Goal: Transaction & Acquisition: Purchase product/service

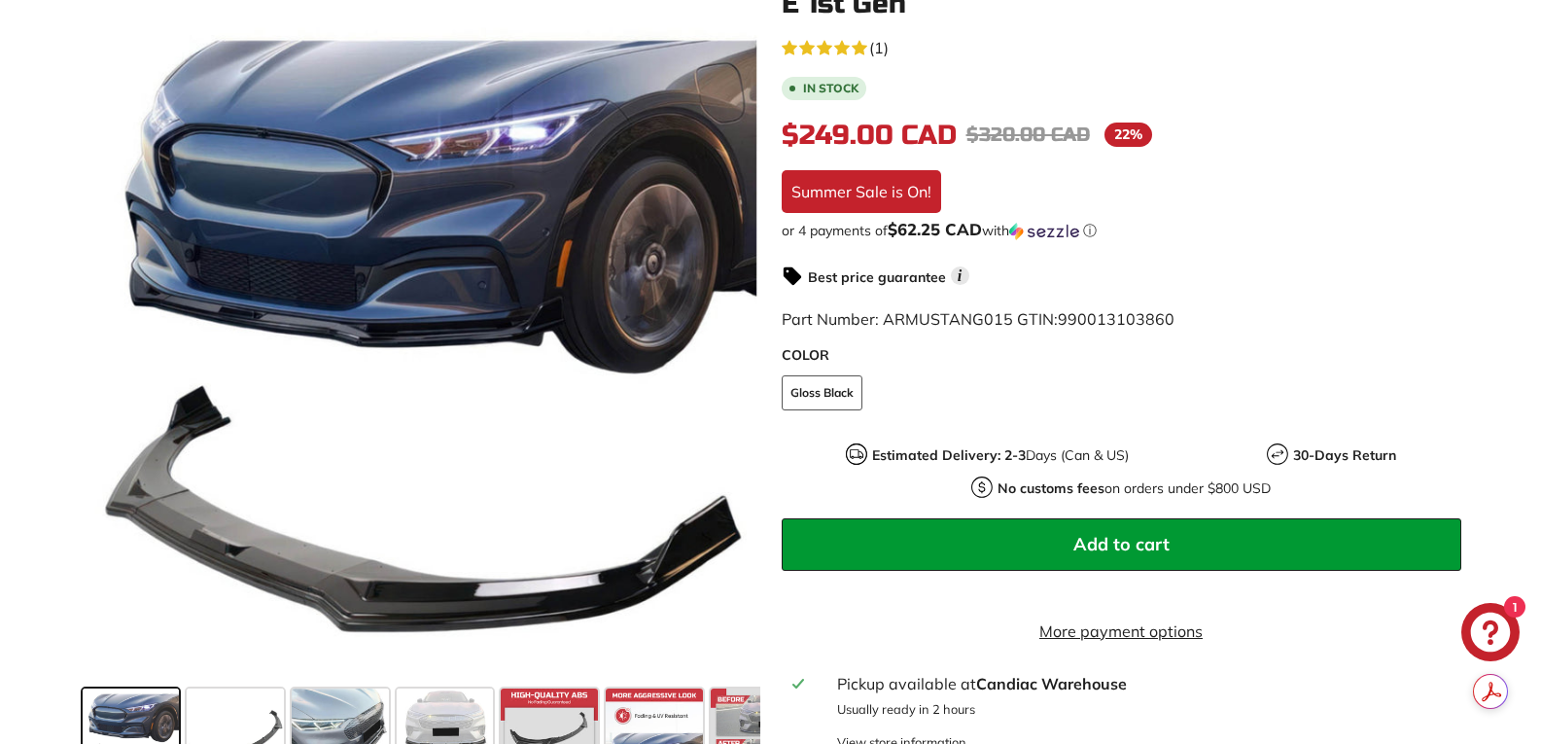
scroll to position [389, 0]
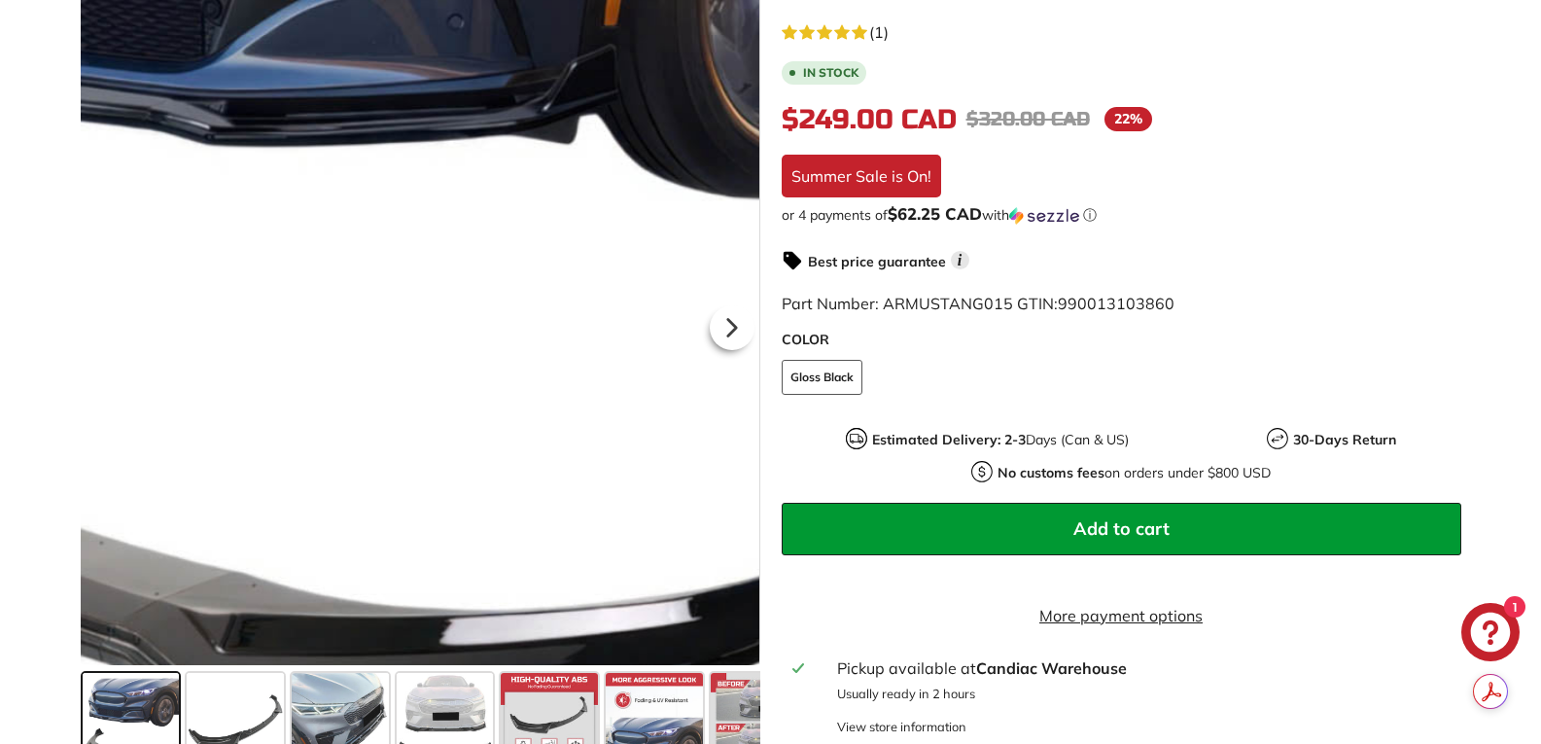
drag, startPoint x: 441, startPoint y: 578, endPoint x: 534, endPoint y: 513, distance: 112.5
click at [534, 513] on div at bounding box center [421, 324] width 680 height 682
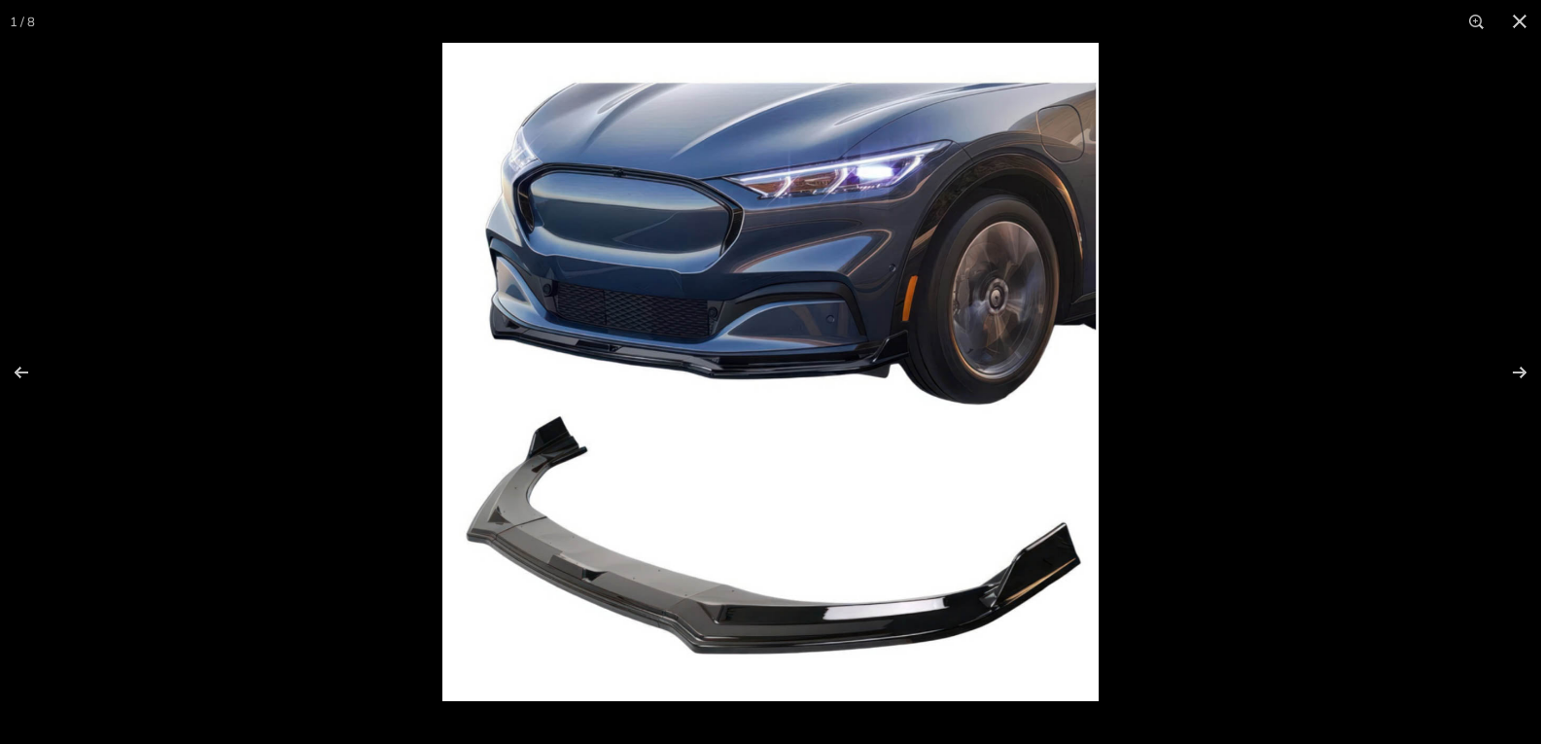
click at [553, 558] on img at bounding box center [770, 372] width 656 height 658
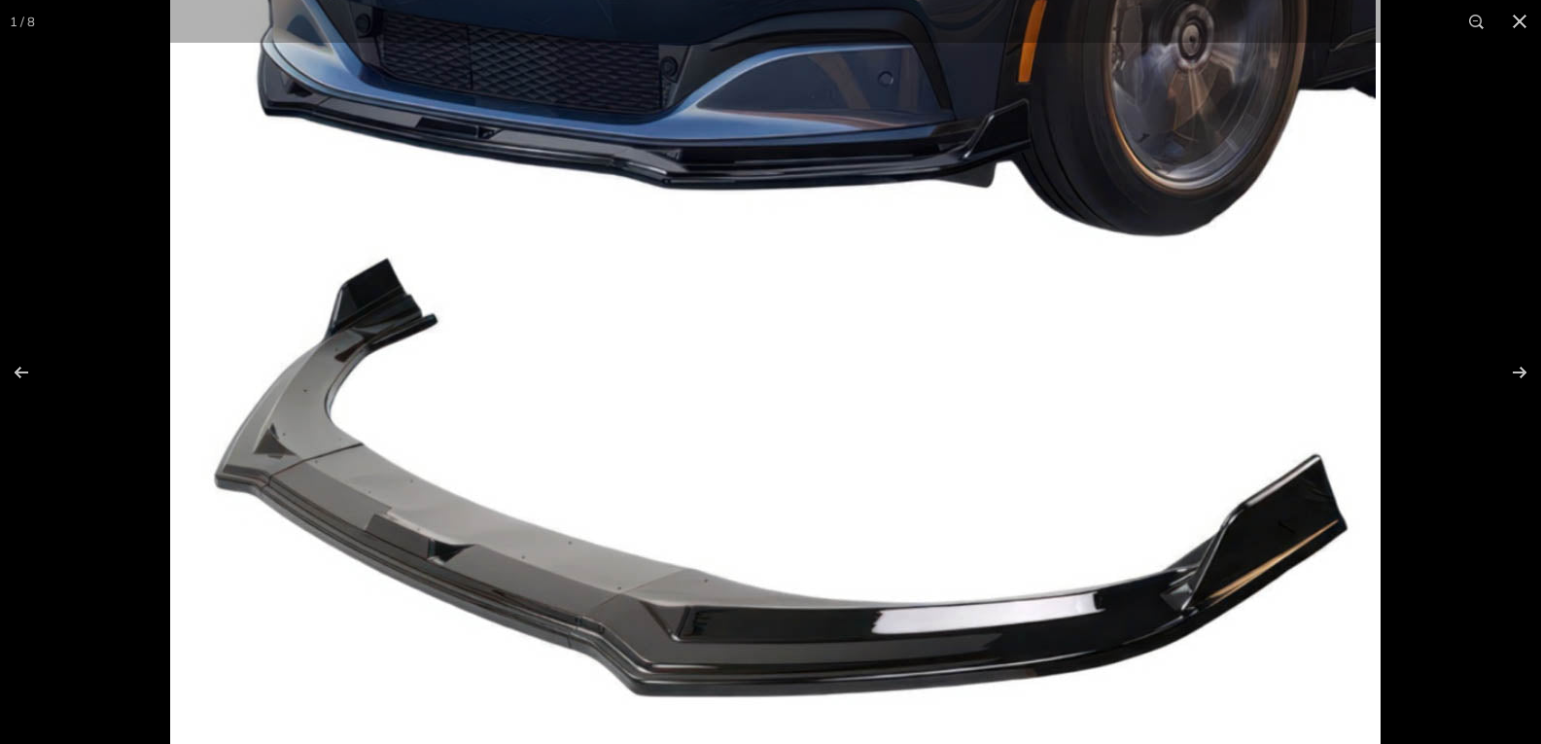
click at [533, 571] on img at bounding box center [775, 176] width 1210 height 1214
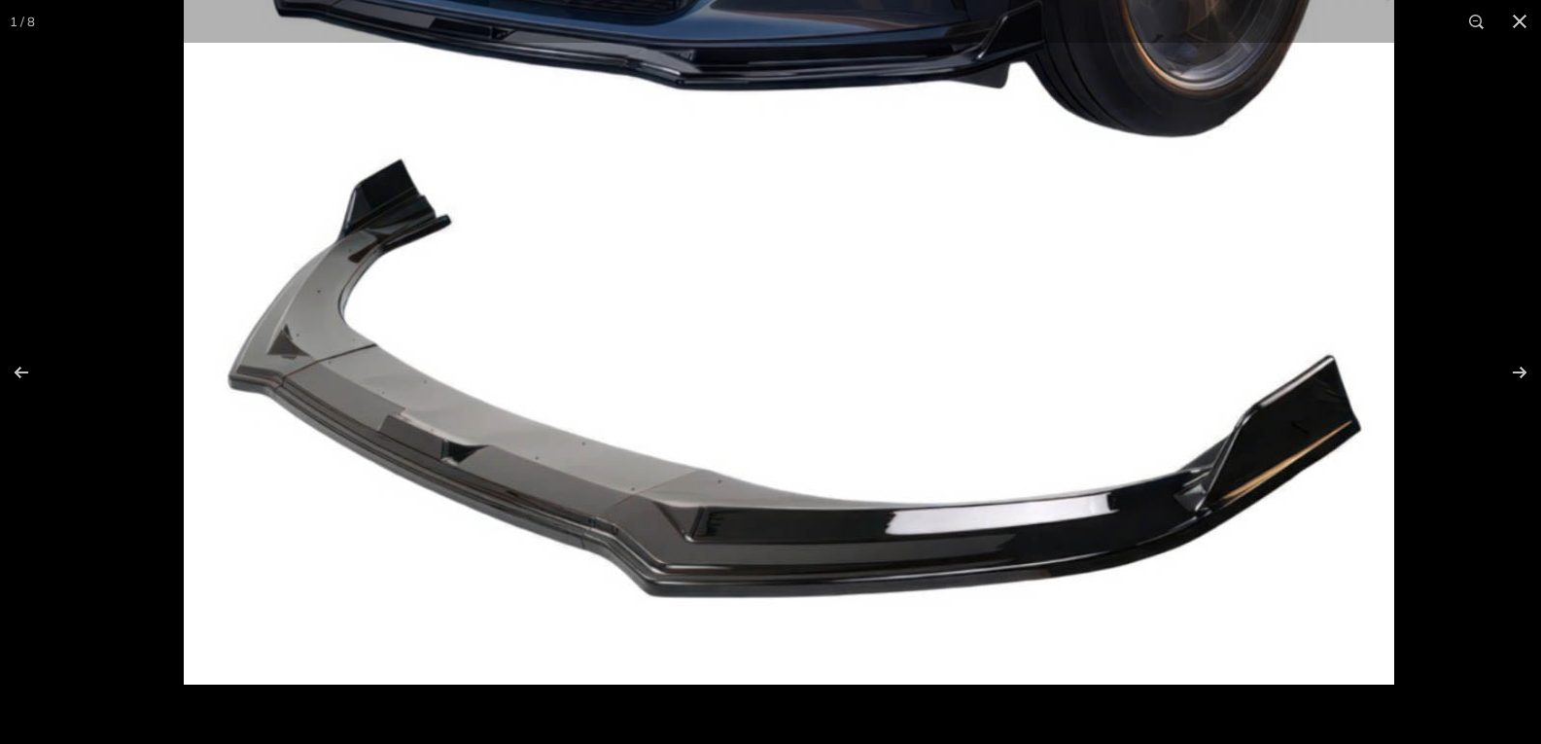
click at [559, 504] on img at bounding box center [789, 77] width 1210 height 1214
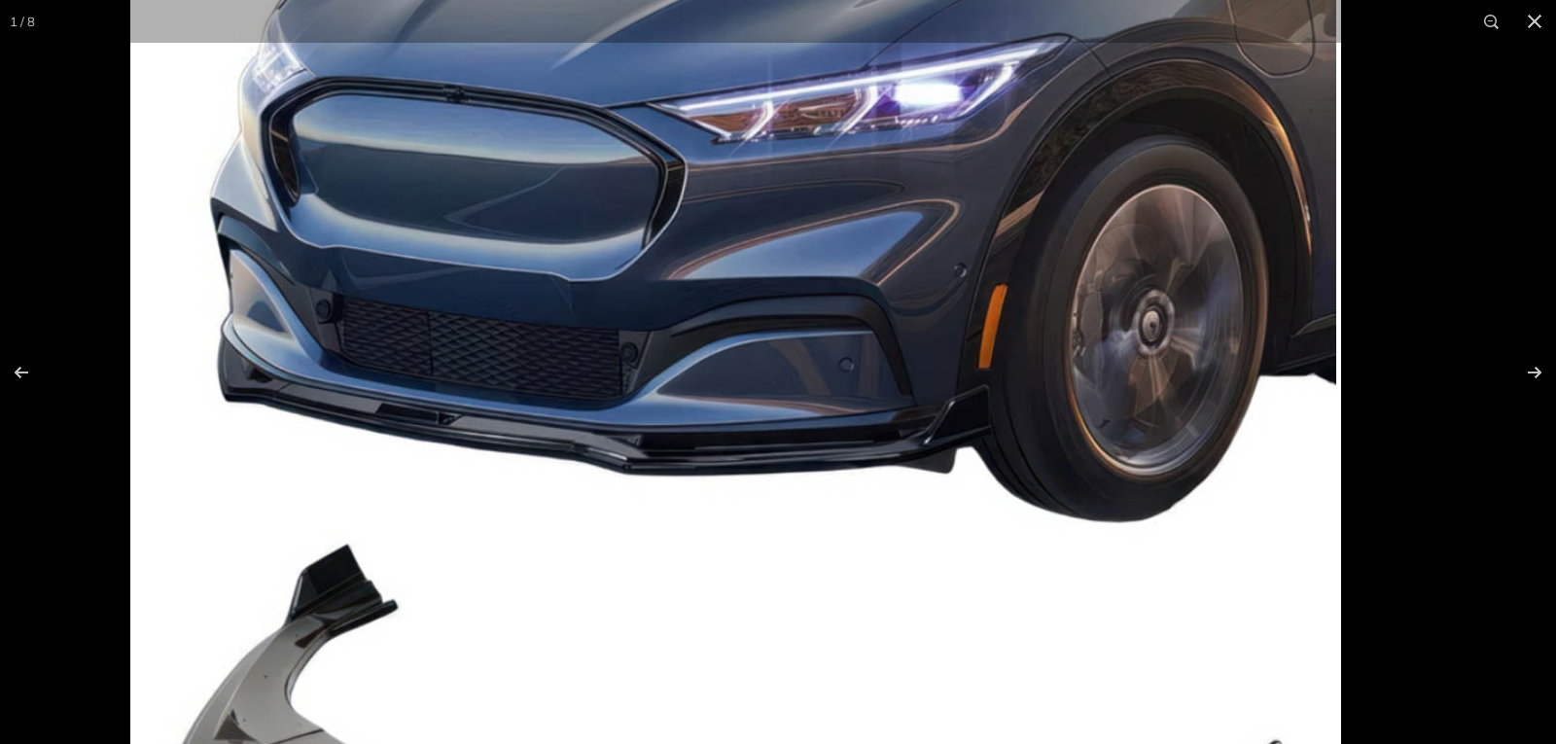
click at [1113, 616] on img at bounding box center [735, 462] width 1210 height 1214
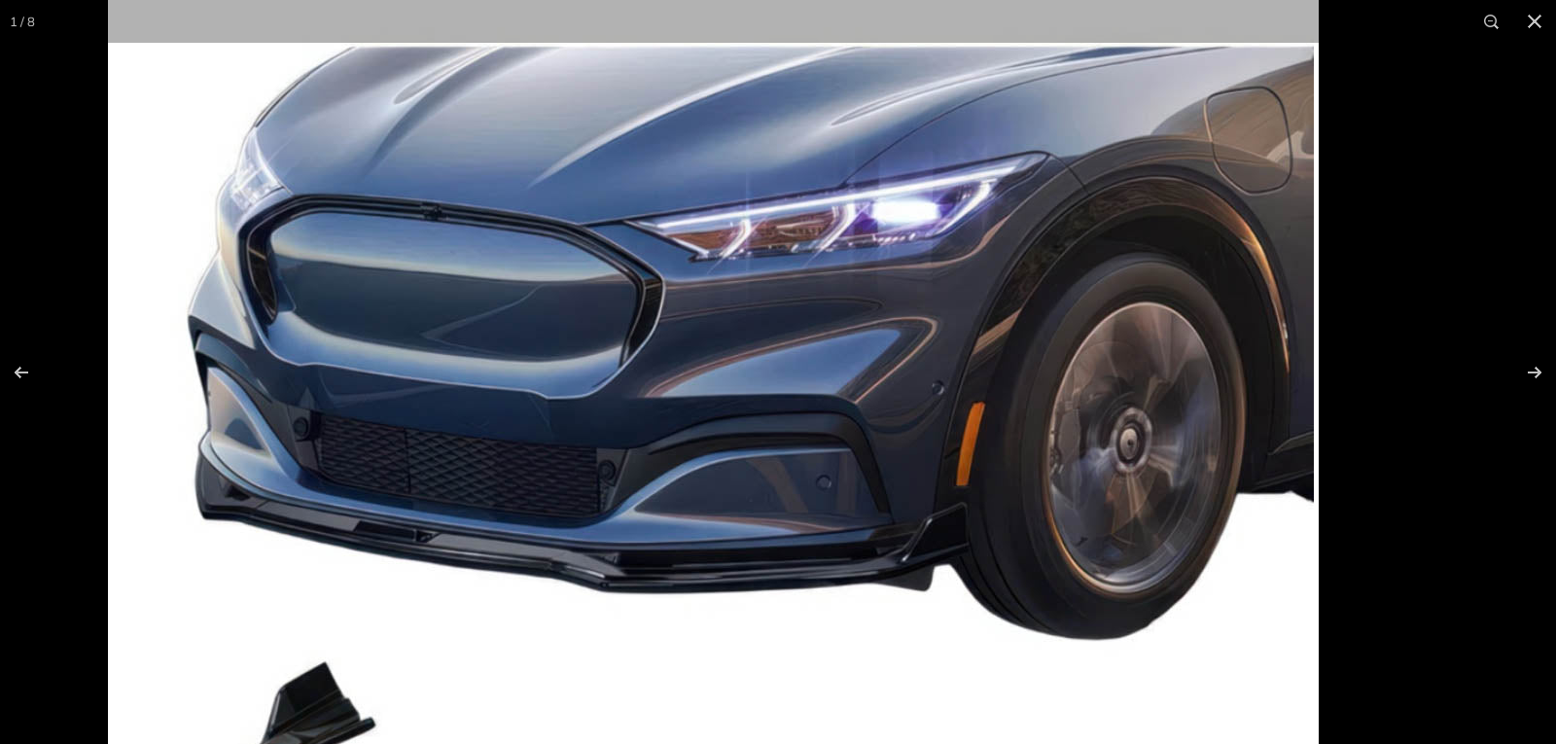
click at [726, 718] on img at bounding box center [713, 580] width 1210 height 1214
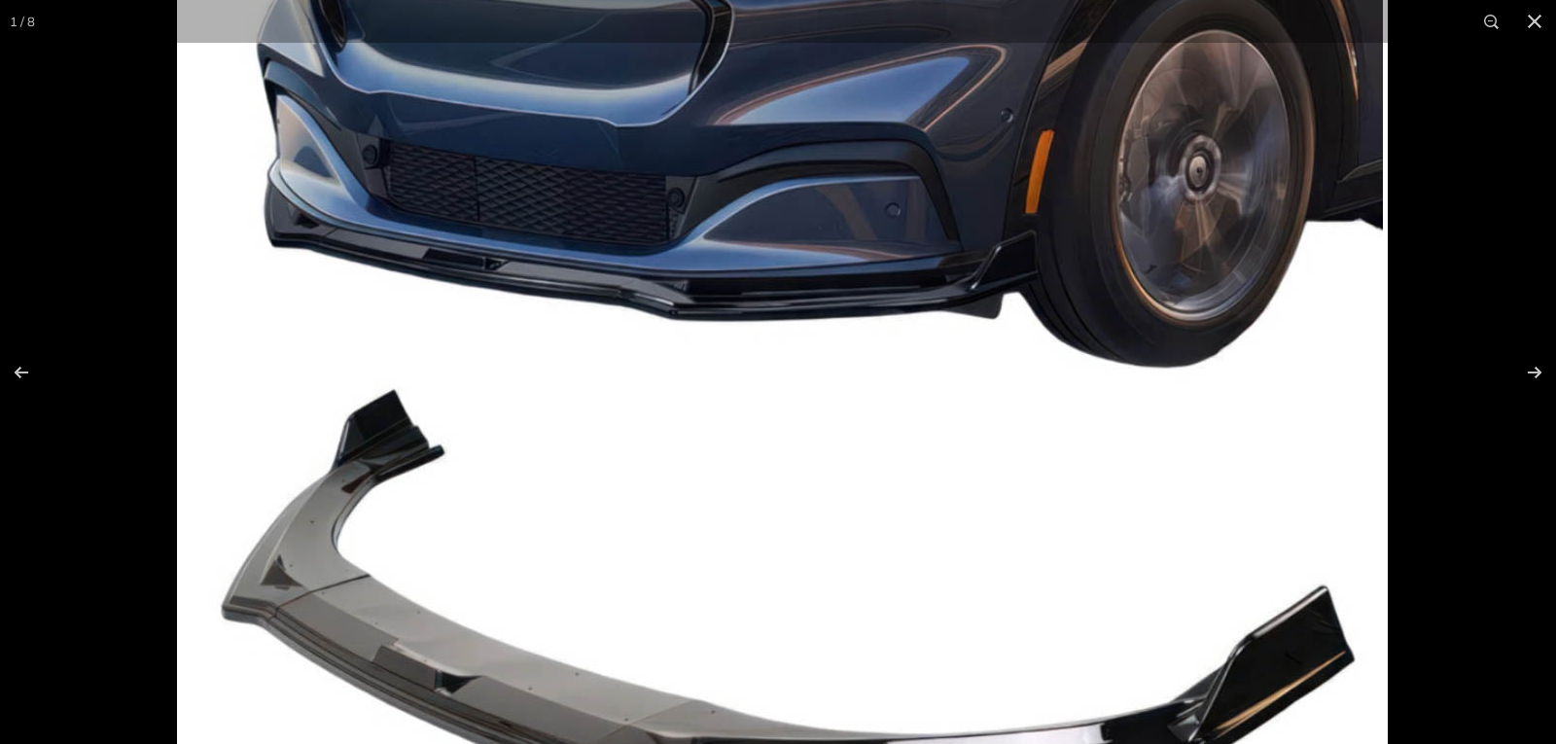
click at [920, 349] on img at bounding box center [782, 308] width 1210 height 1214
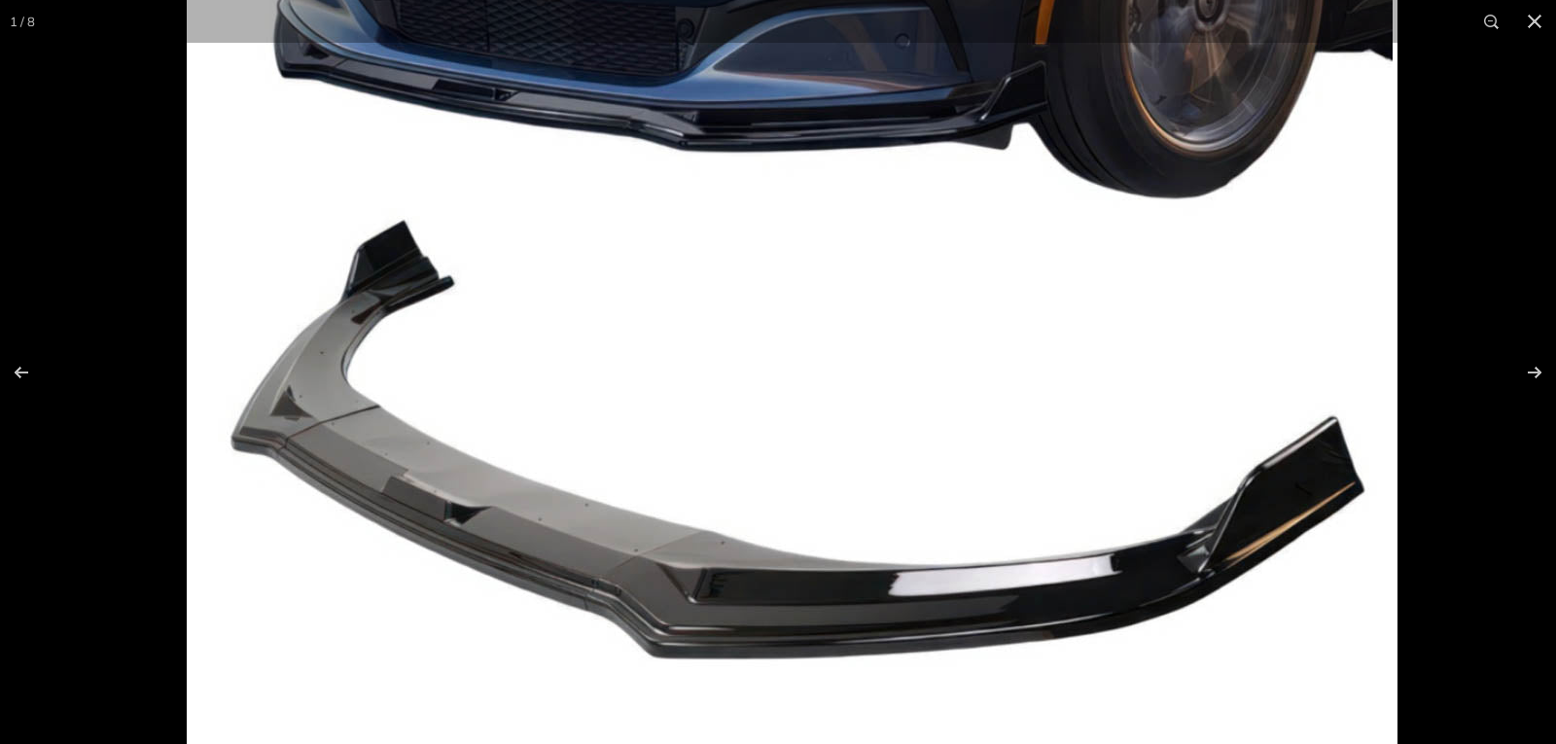
click at [935, 343] on img at bounding box center [792, 138] width 1210 height 1214
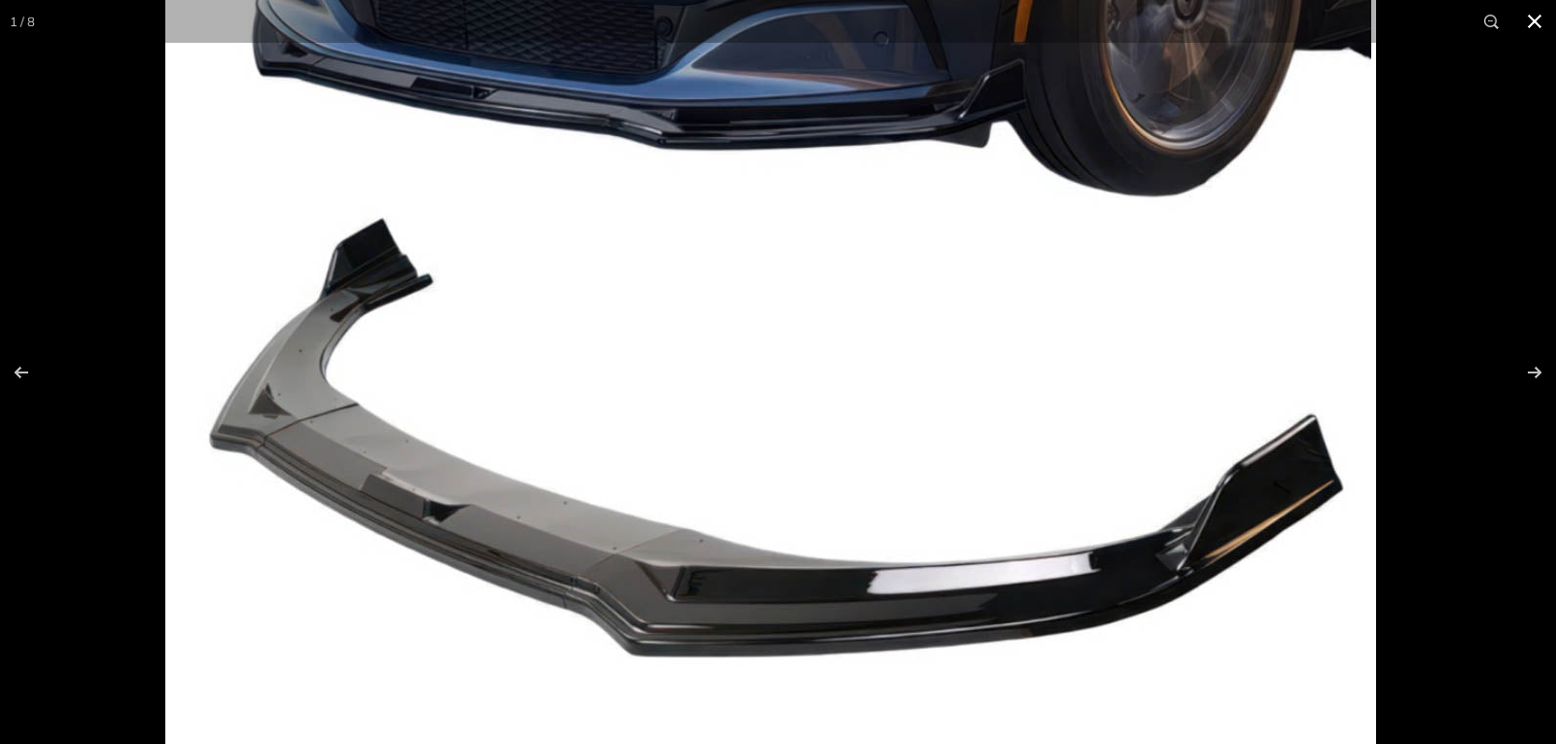
click at [1535, 19] on button at bounding box center [1534, 21] width 43 height 43
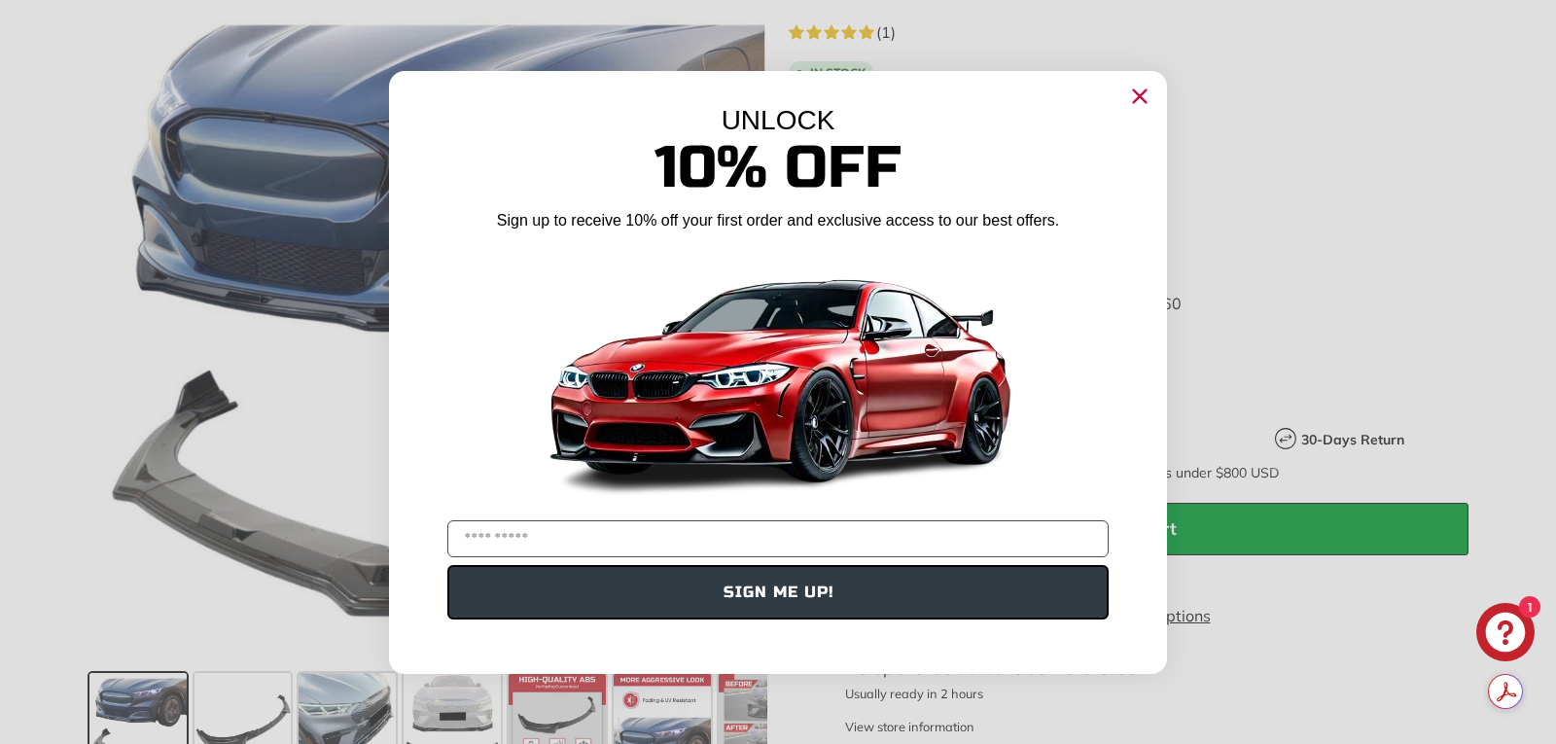
click at [1141, 97] on icon "Close dialog" at bounding box center [1140, 95] width 13 height 13
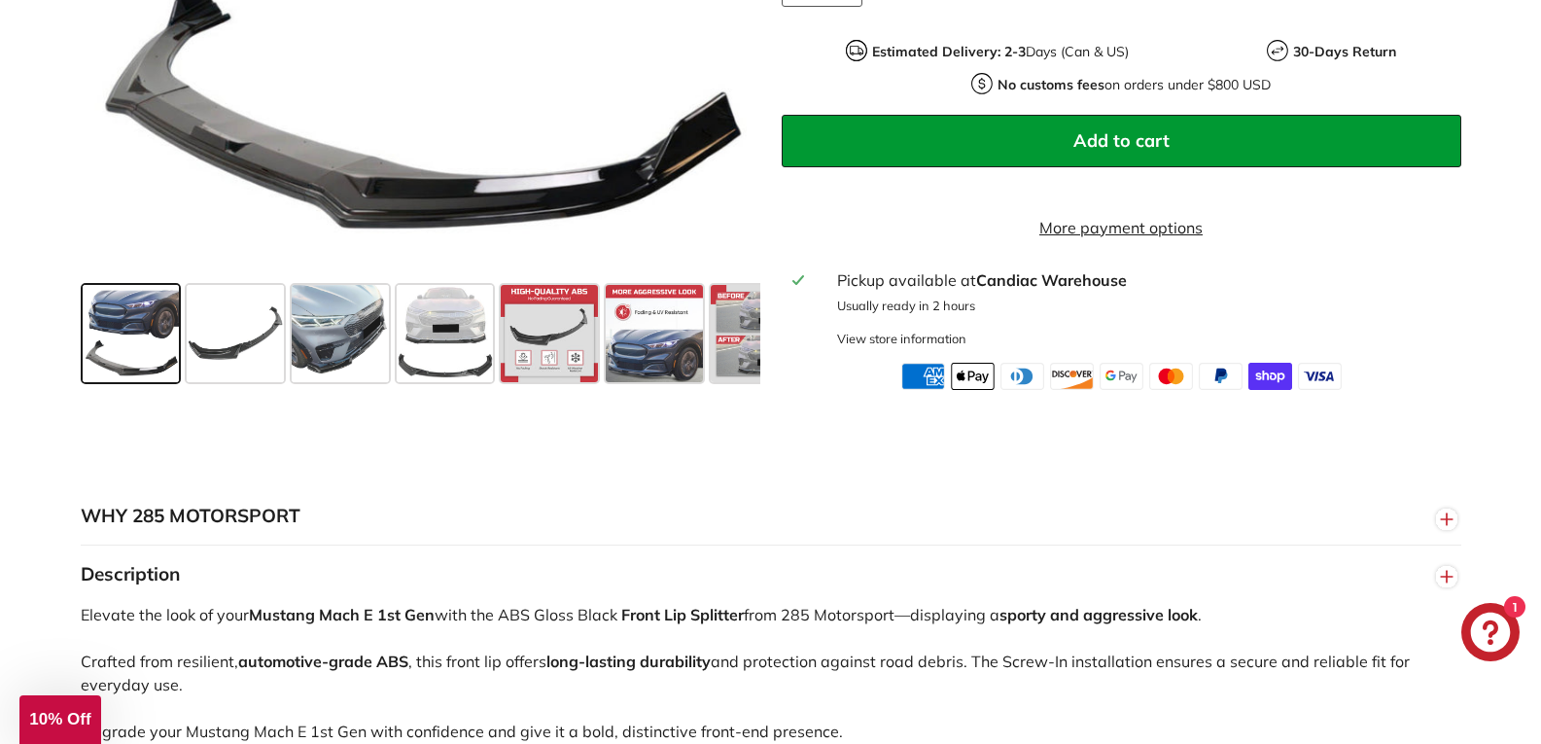
scroll to position [778, 0]
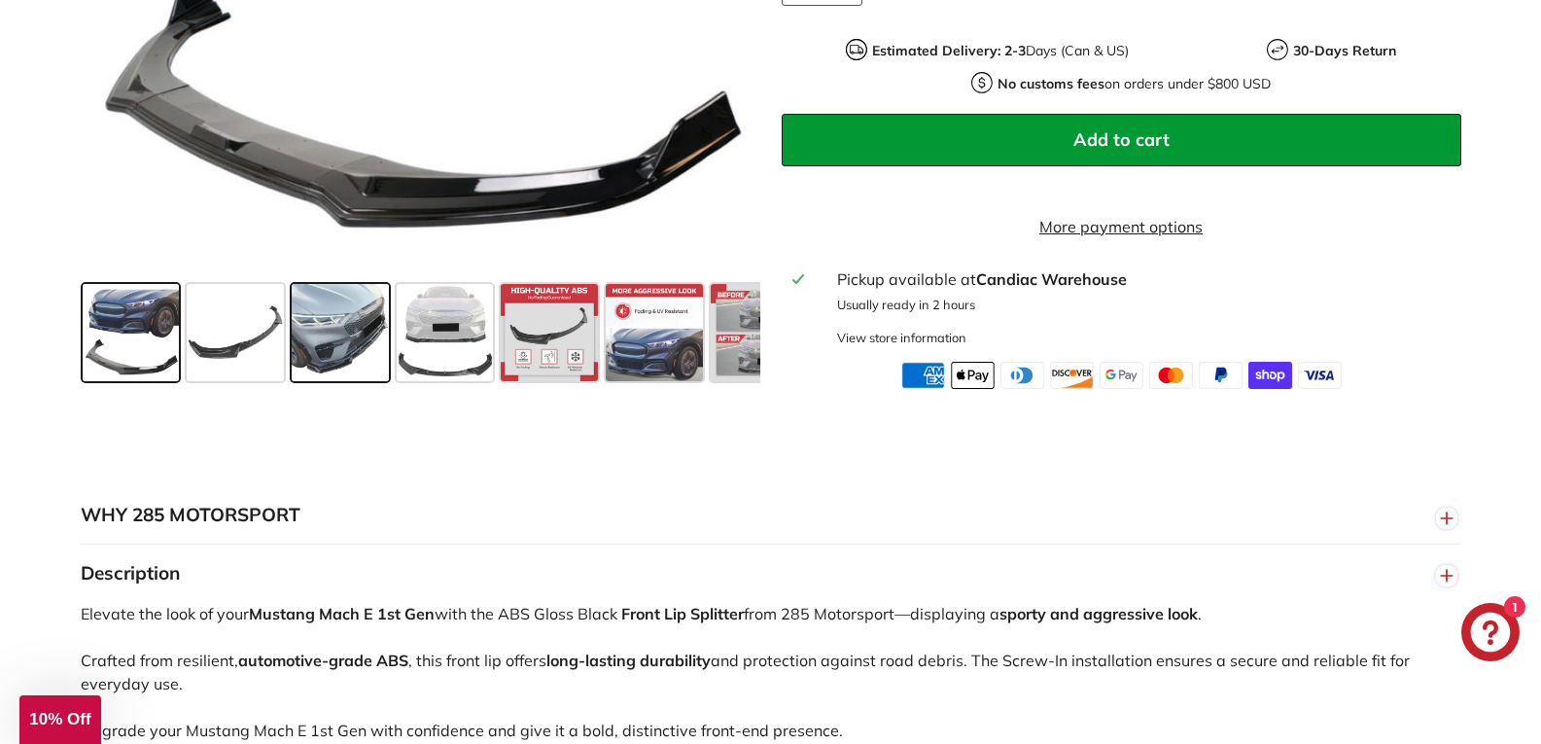
click at [338, 354] on span at bounding box center [340, 332] width 97 height 97
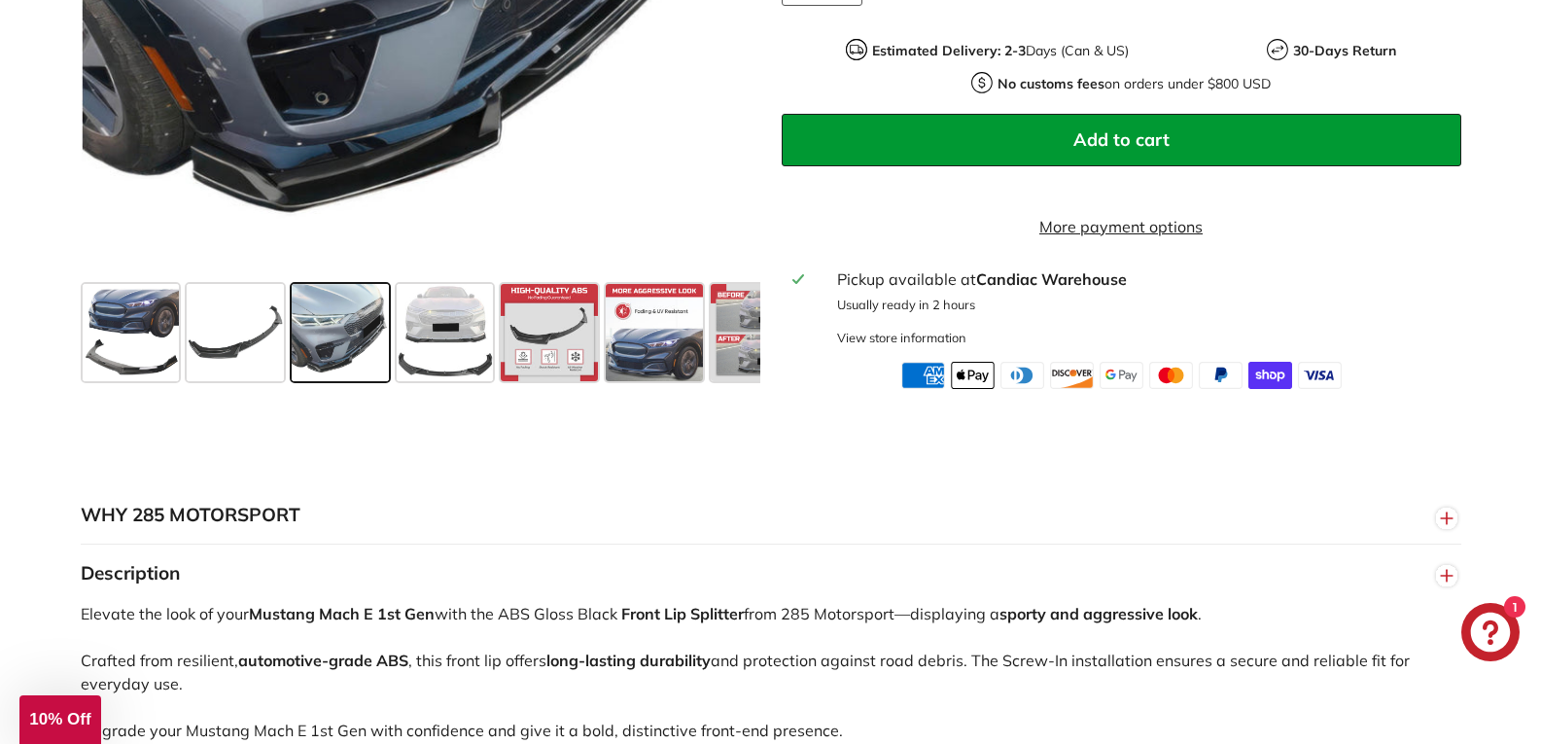
drag, startPoint x: 683, startPoint y: 198, endPoint x: 689, endPoint y: 296, distance: 97.5
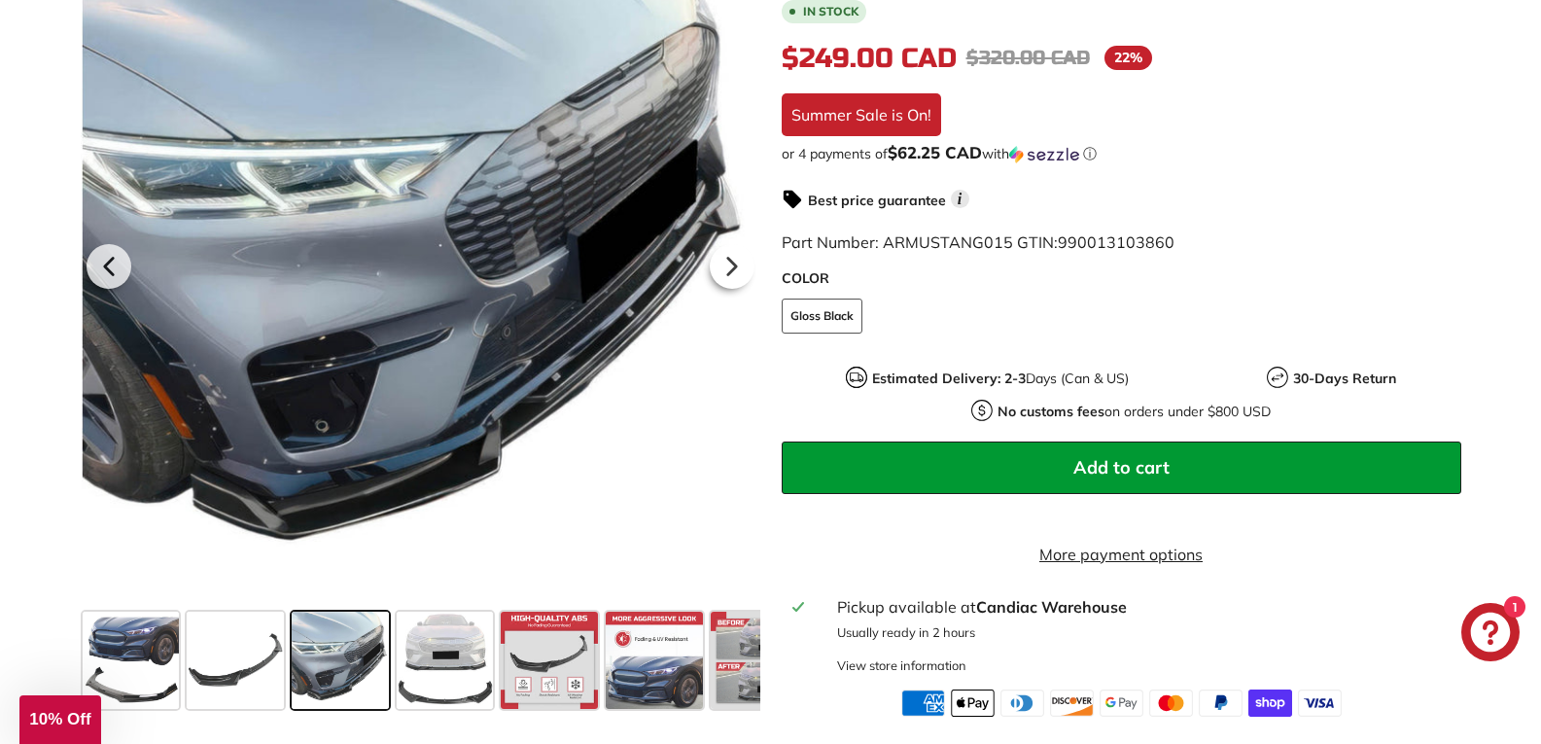
scroll to position [389, 0]
